Goal: Navigation & Orientation: Find specific page/section

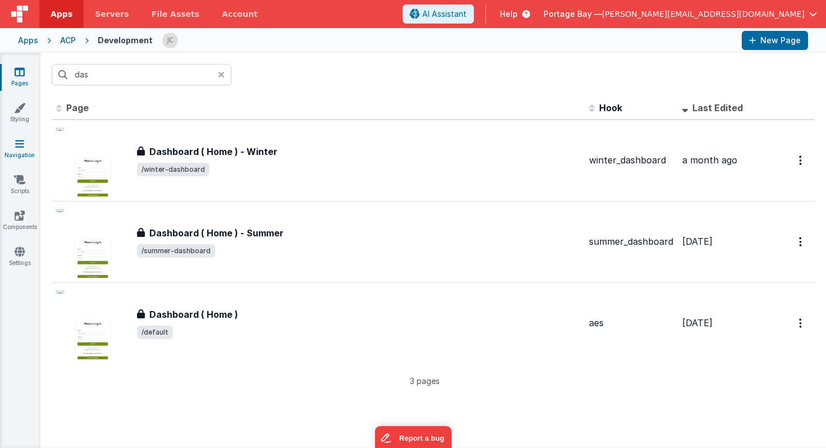
click at [18, 143] on icon at bounding box center [19, 143] width 9 height 11
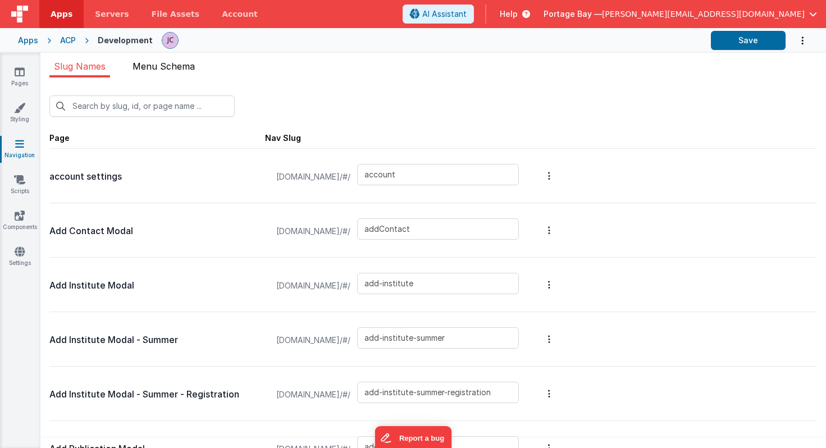
click at [156, 66] on span "Menu Schema" at bounding box center [164, 66] width 62 height 11
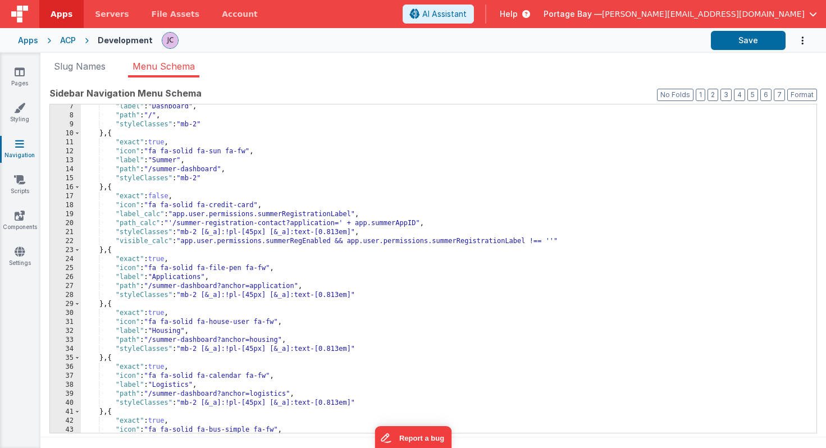
scroll to position [70, 0]
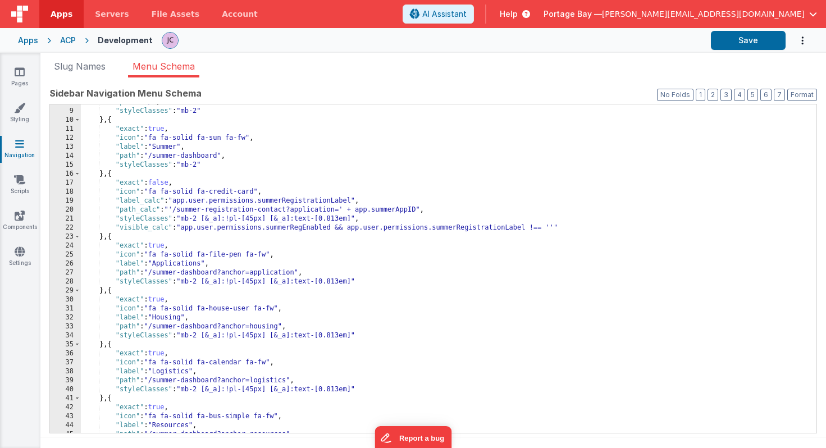
click at [518, 15] on span "Help" at bounding box center [509, 13] width 18 height 11
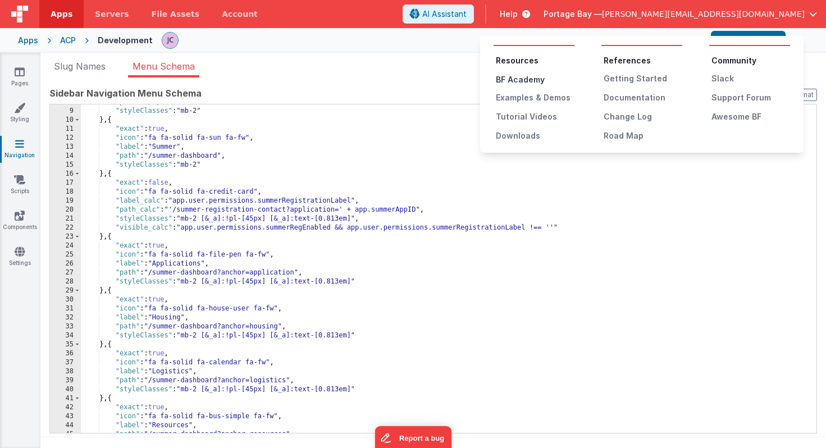
click at [522, 79] on div "BF Academy" at bounding box center [535, 79] width 79 height 11
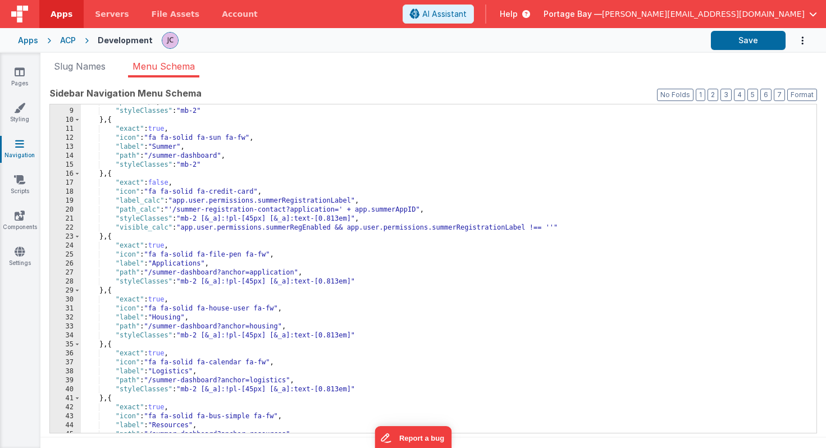
click at [518, 13] on span "Help" at bounding box center [509, 13] width 18 height 11
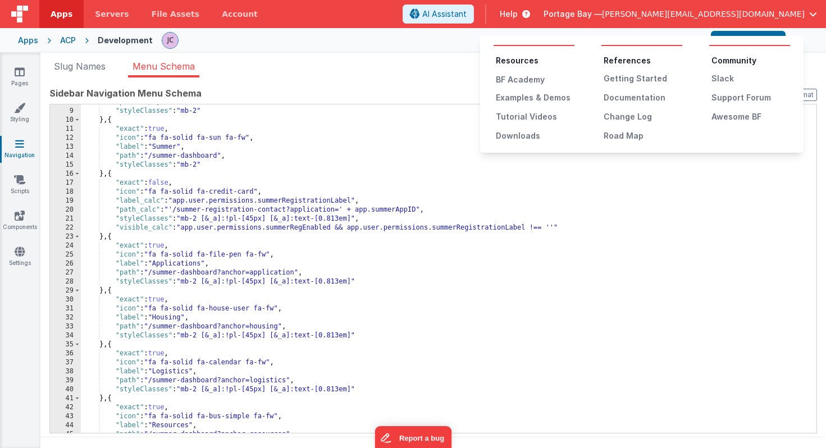
click at [410, 9] on button at bounding box center [413, 224] width 826 height 448
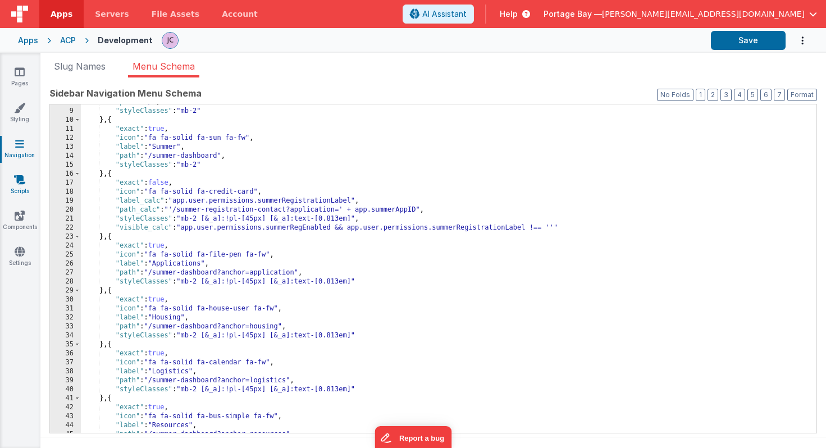
click at [17, 183] on icon at bounding box center [19, 179] width 11 height 11
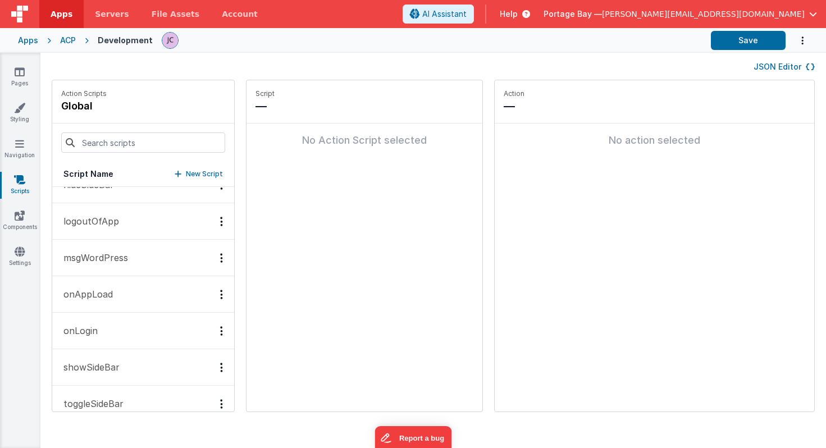
scroll to position [642, 0]
click at [129, 217] on button "logoutOfApp" at bounding box center [143, 220] width 182 height 37
